Goal: Task Accomplishment & Management: Manage account settings

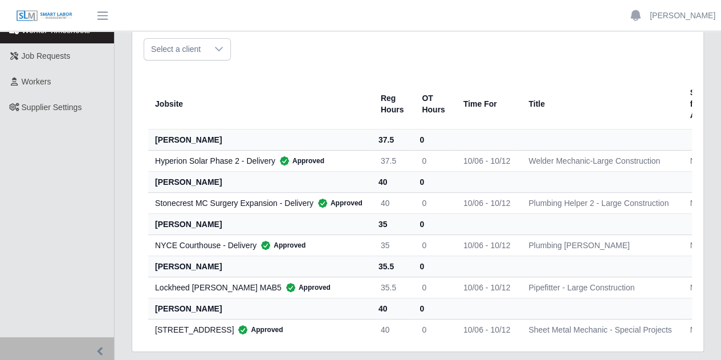
scroll to position [85, 0]
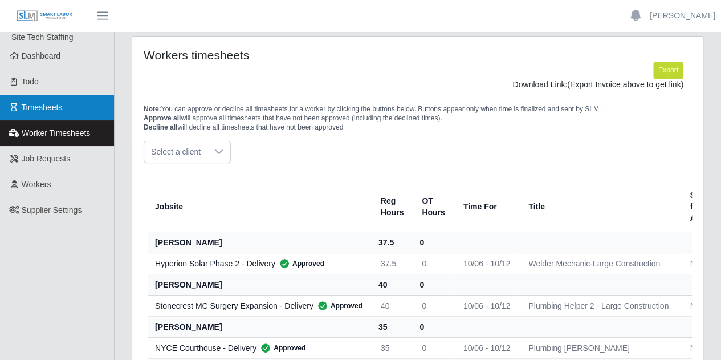
click at [49, 105] on span "Timesheets" at bounding box center [42, 107] width 41 height 9
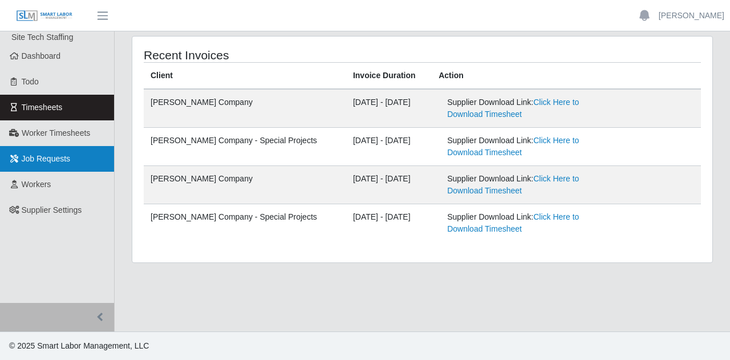
click at [52, 154] on span "Job Requests" at bounding box center [46, 158] width 49 height 9
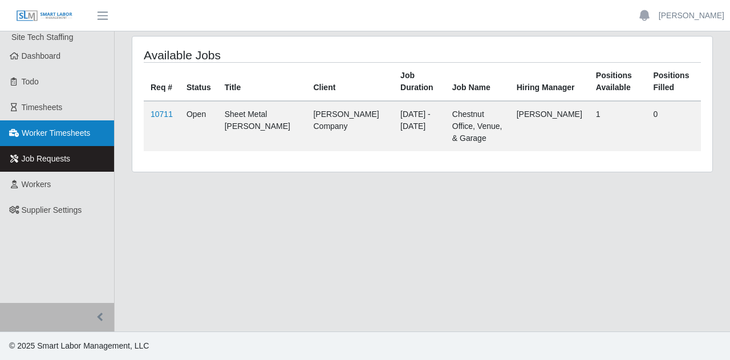
click at [57, 135] on span "Worker Timesheets" at bounding box center [56, 132] width 68 height 9
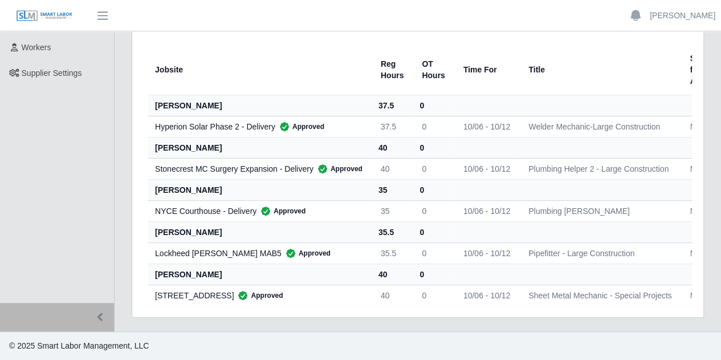
scroll to position [142, 0]
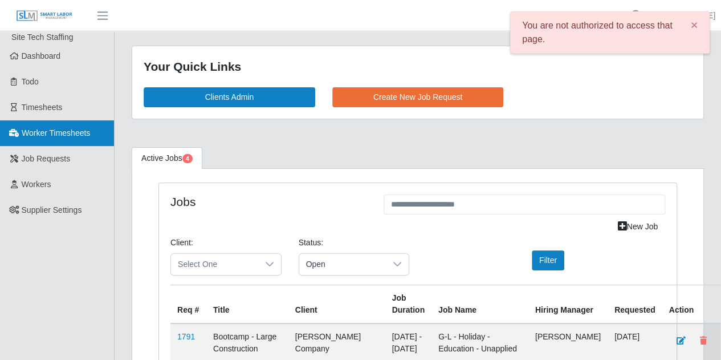
click at [70, 137] on span "Worker Timesheets" at bounding box center [56, 132] width 68 height 9
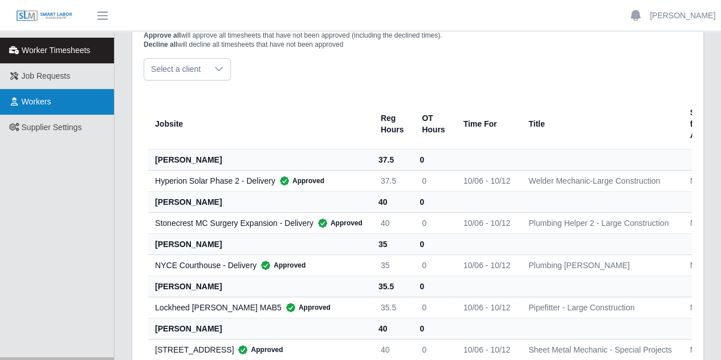
scroll to position [28, 0]
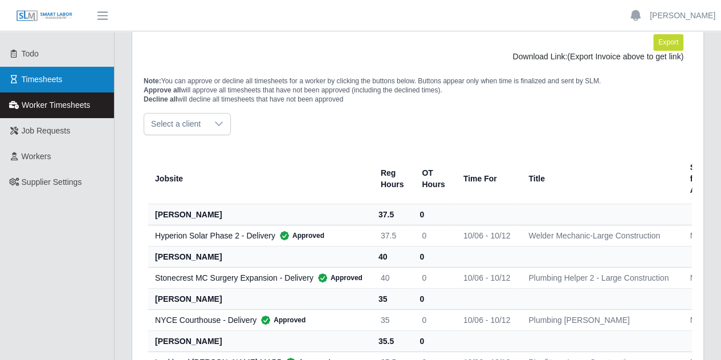
click at [56, 77] on span "Timesheets" at bounding box center [42, 79] width 41 height 9
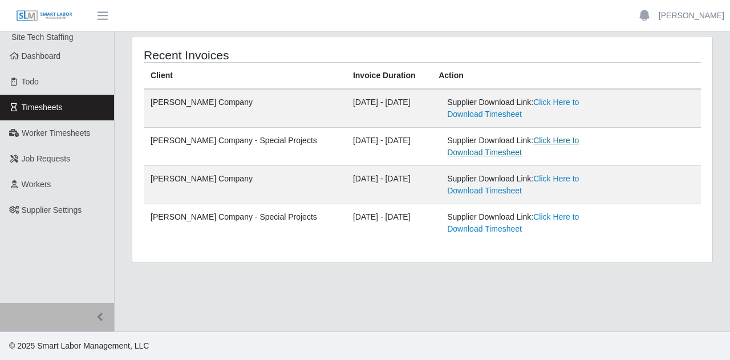
click at [527, 137] on link "Click Here to Download Timesheet" at bounding box center [513, 146] width 132 height 21
